Goal: Browse casually: Explore the website without a specific task or goal

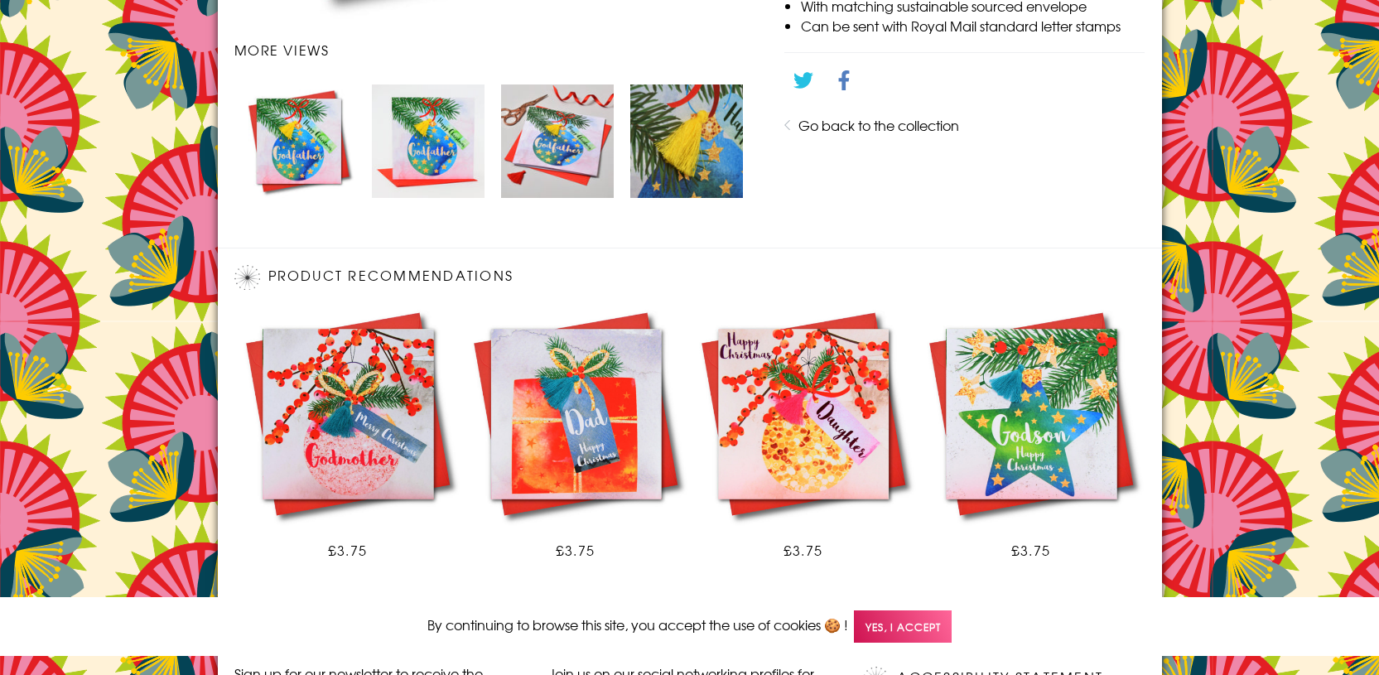
scroll to position [1034, 0]
